Goal: Task Accomplishment & Management: Complete application form

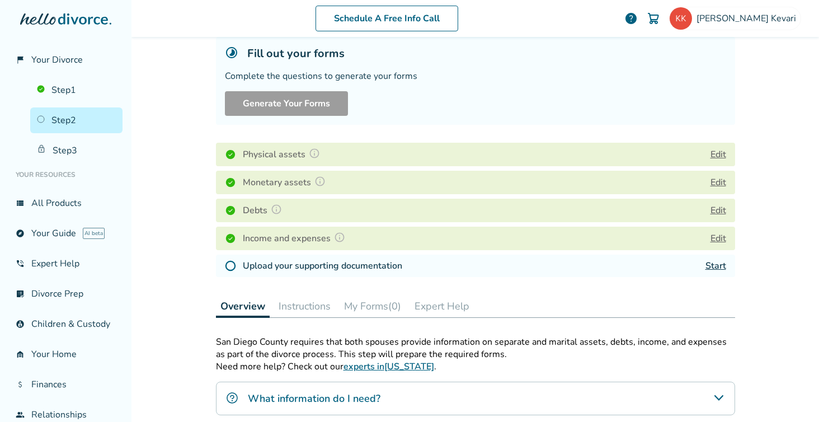
scroll to position [72, 0]
click at [721, 271] on link "Start" at bounding box center [716, 264] width 21 height 12
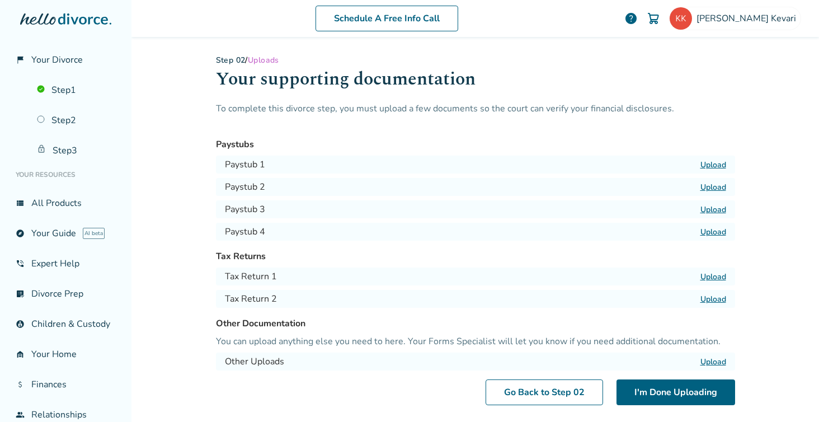
click at [716, 162] on label "Upload" at bounding box center [714, 164] width 26 height 11
click at [0, 0] on input "Upload" at bounding box center [0, 0] width 0 height 0
click at [718, 163] on label "Upload" at bounding box center [714, 164] width 26 height 11
click at [0, 0] on input "Upload" at bounding box center [0, 0] width 0 height 0
click at [714, 164] on label "Upload" at bounding box center [714, 164] width 26 height 11
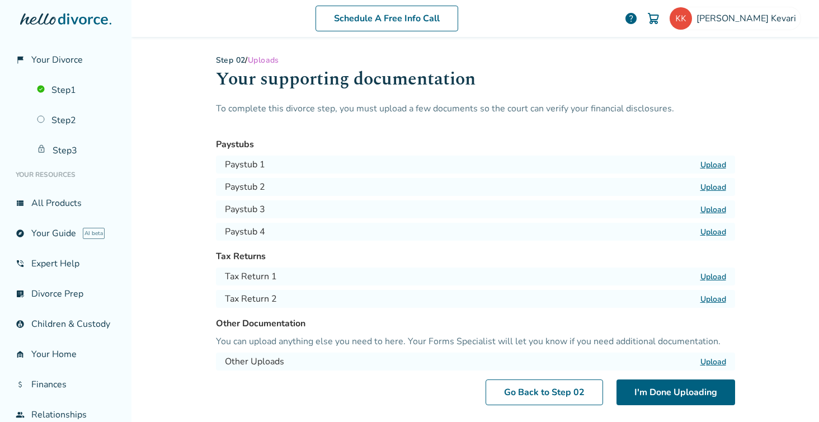
click at [0, 0] on input "Upload" at bounding box center [0, 0] width 0 height 0
click at [713, 187] on label "Upload" at bounding box center [714, 187] width 26 height 11
click at [0, 0] on input "Upload" at bounding box center [0, 0] width 0 height 0
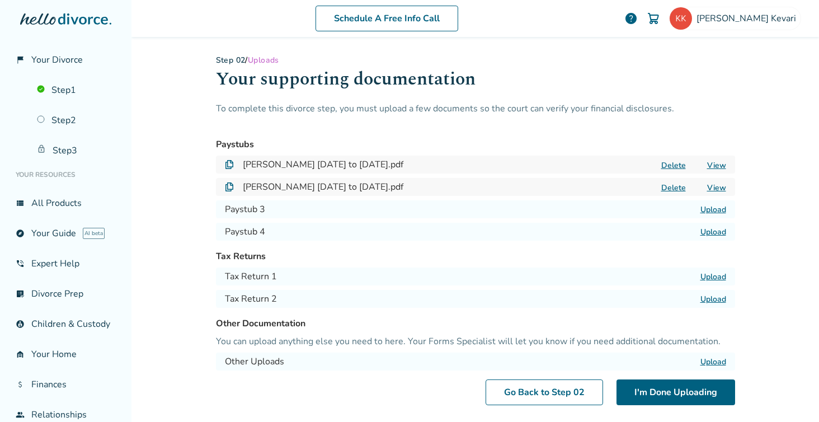
click at [716, 210] on label "Upload" at bounding box center [714, 209] width 26 height 11
click at [0, 0] on input "Upload" at bounding box center [0, 0] width 0 height 0
click at [711, 229] on label "Upload" at bounding box center [714, 232] width 26 height 11
click at [0, 0] on input "Upload" at bounding box center [0, 0] width 0 height 0
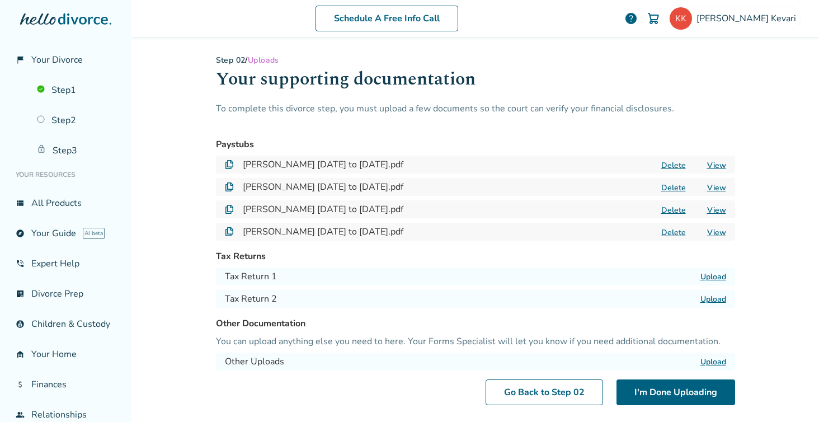
click at [717, 275] on label "Upload" at bounding box center [714, 276] width 26 height 11
click at [0, 0] on input "Upload" at bounding box center [0, 0] width 0 height 0
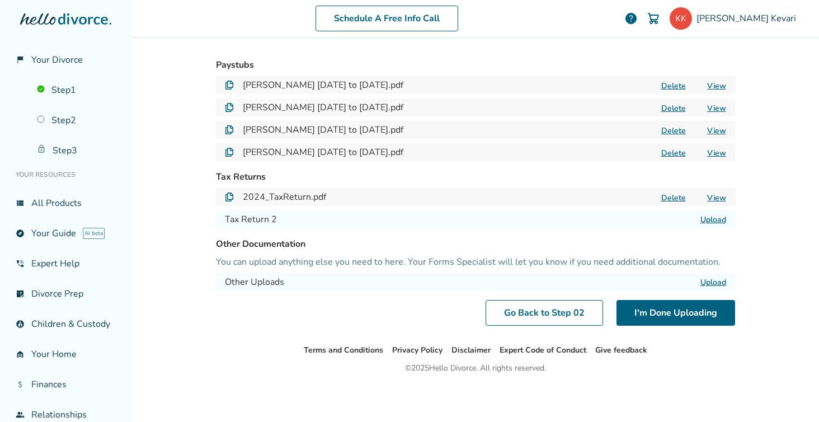
scroll to position [79, 0]
click at [669, 320] on button "I'm Done Uploading" at bounding box center [676, 313] width 119 height 26
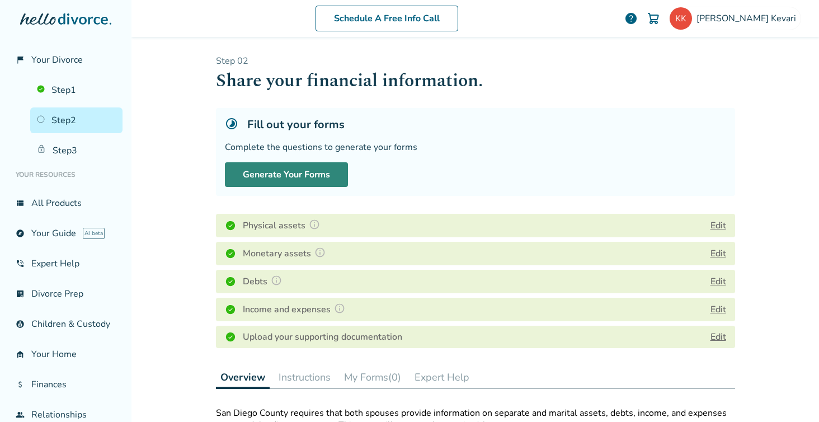
click at [295, 176] on button "Generate Your Forms" at bounding box center [286, 174] width 123 height 25
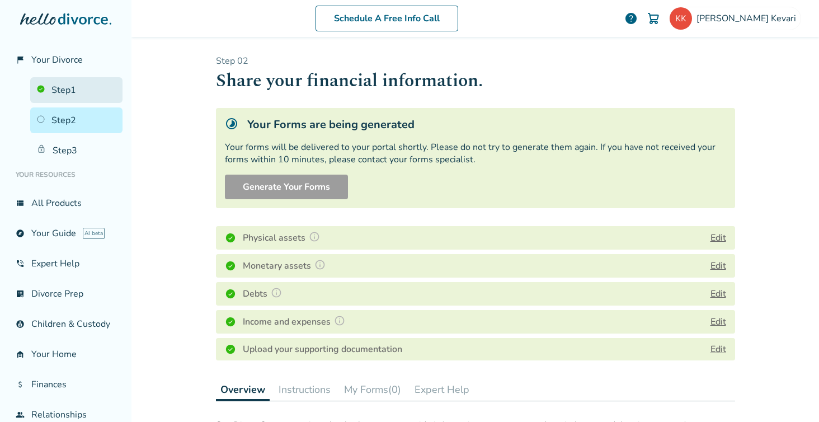
click at [68, 83] on link "Step 1" at bounding box center [76, 90] width 92 height 26
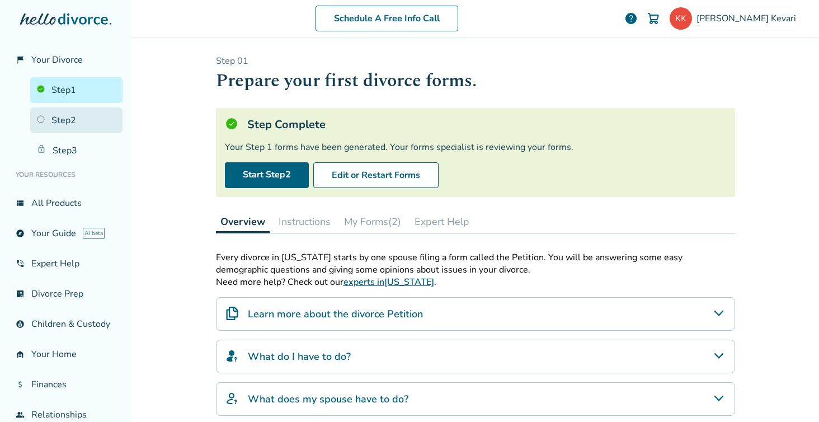
click at [62, 128] on link "Step 2" at bounding box center [76, 120] width 92 height 26
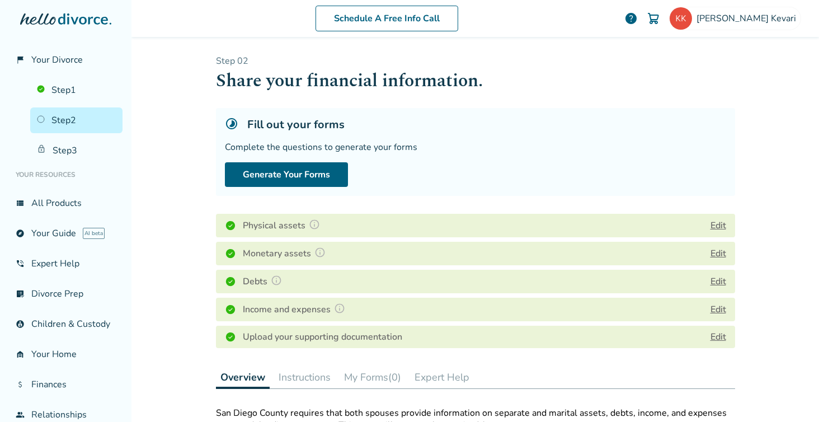
click at [375, 380] on button "My Forms (0)" at bounding box center [373, 377] width 66 height 22
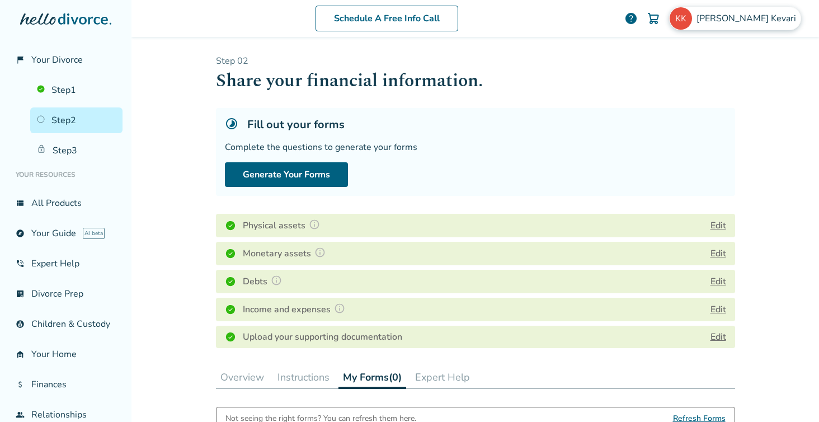
click at [768, 15] on span "[PERSON_NAME]" at bounding box center [749, 18] width 104 height 12
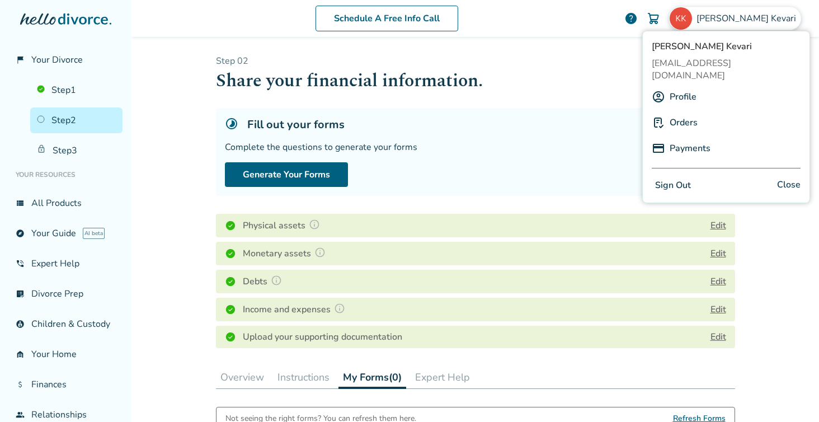
click at [675, 177] on button "Sign Out" at bounding box center [673, 185] width 43 height 16
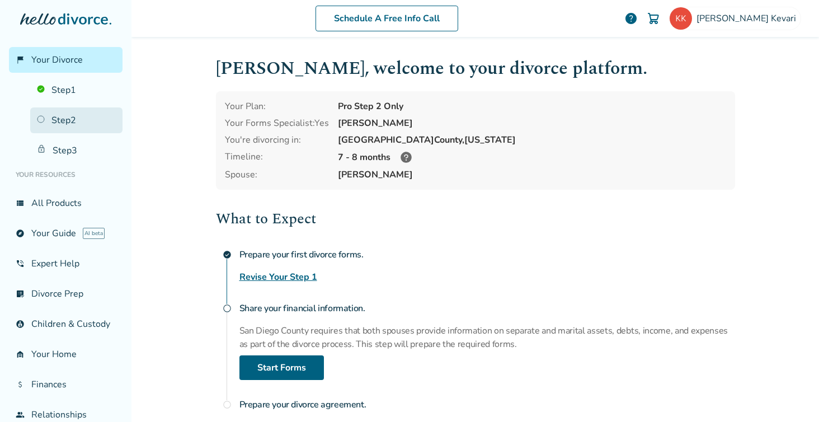
click at [65, 123] on link "Step 2" at bounding box center [76, 120] width 92 height 26
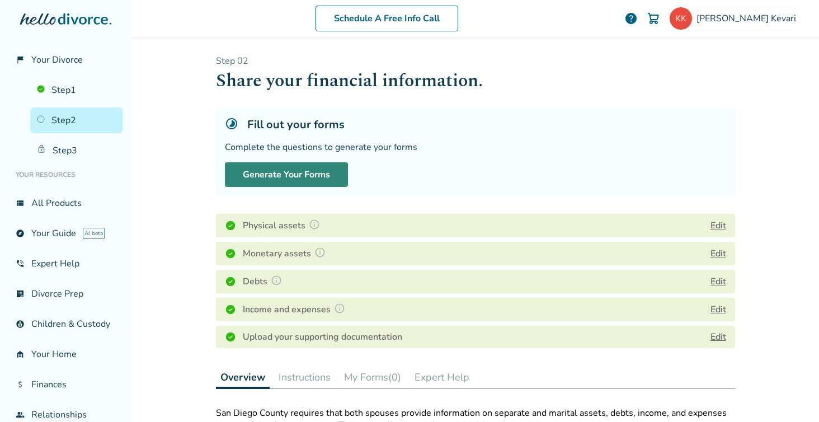
click at [291, 174] on button "Generate Your Forms" at bounding box center [286, 174] width 123 height 25
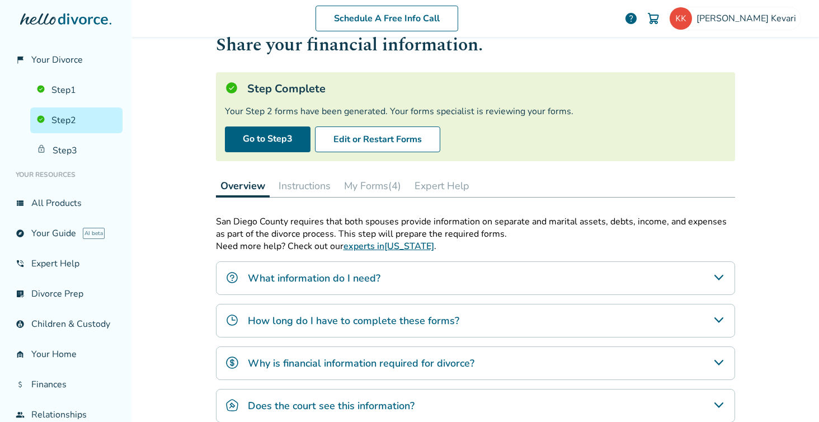
scroll to position [36, 0]
click at [279, 140] on link "Go to Step 3" at bounding box center [268, 139] width 86 height 26
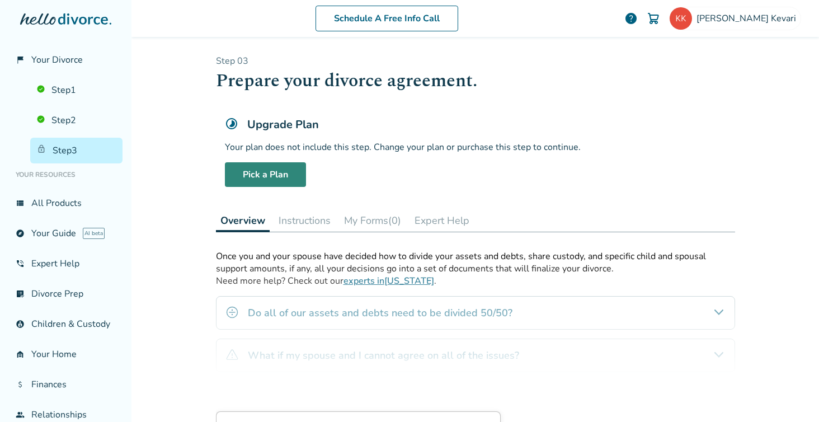
click at [256, 172] on link "Pick a Plan" at bounding box center [265, 174] width 81 height 25
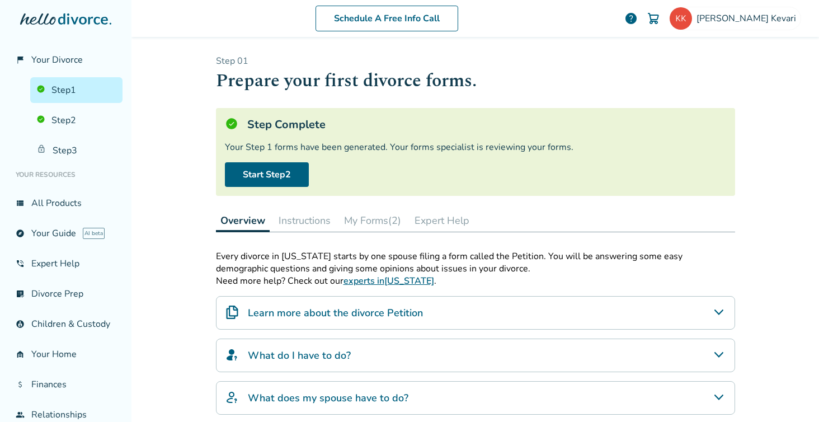
scroll to position [55, 0]
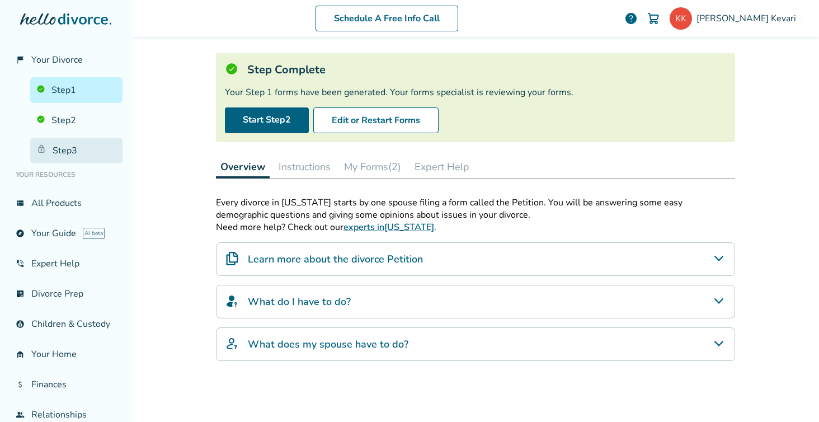
click at [57, 155] on link "Step 3" at bounding box center [76, 151] width 92 height 26
